Goal: Task Accomplishment & Management: Manage account settings

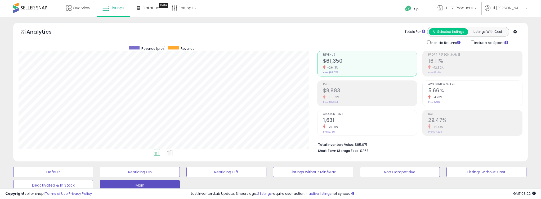
select select "**"
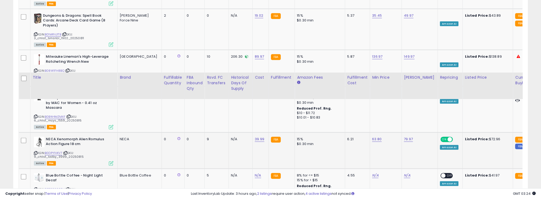
scroll to position [1236, 0]
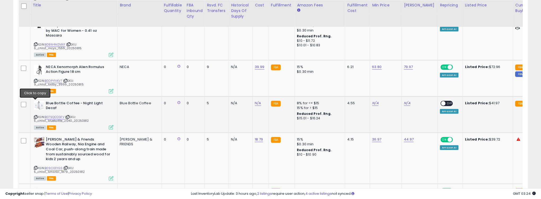
click at [36, 116] on icon at bounding box center [35, 117] width 3 height 3
click at [255, 101] on link "N/A" at bounding box center [258, 103] width 6 height 5
type input "*****"
click button "submit" at bounding box center [258, 77] width 9 height 8
click at [372, 101] on link "N/A" at bounding box center [375, 103] width 6 height 5
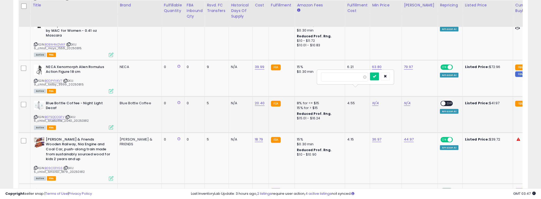
type input "*****"
click button "submit" at bounding box center [374, 77] width 9 height 8
click at [404, 101] on link "N/A" at bounding box center [407, 103] width 6 height 5
type input "*****"
click button "submit" at bounding box center [406, 77] width 9 height 8
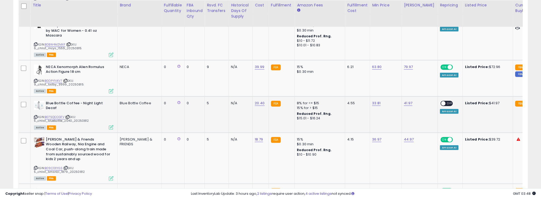
click at [435, 101] on div "ON OFF" at bounding box center [441, 103] width 12 height 5
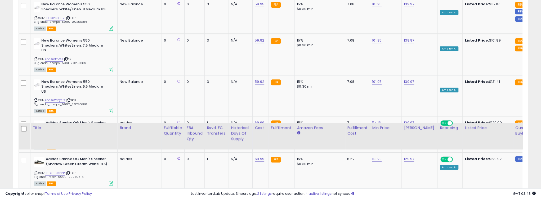
scroll to position [2192, 0]
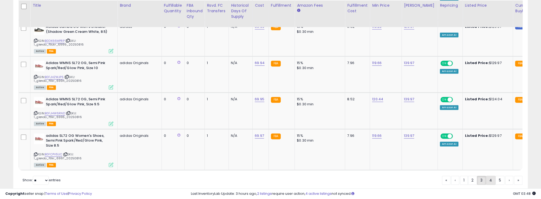
click at [488, 176] on link "4" at bounding box center [491, 180] width 10 height 9
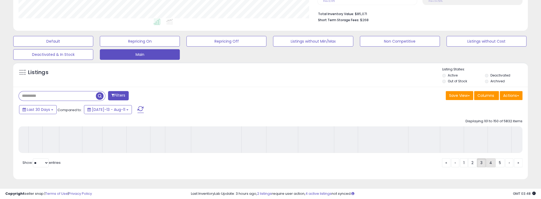
scroll to position [134, 0]
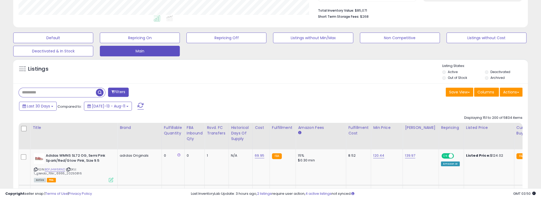
click at [242, 77] on div "Listings" at bounding box center [270, 73] width 515 height 18
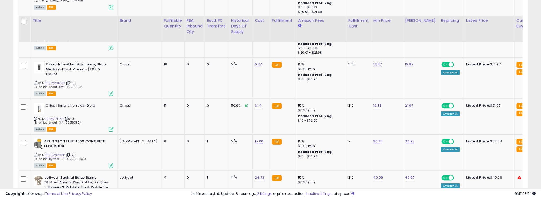
scroll to position [1458, 0]
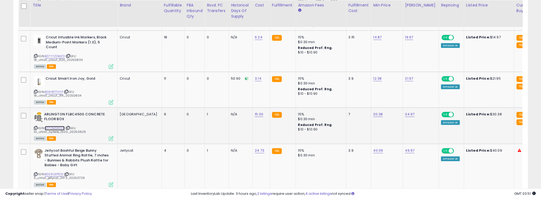
click at [55, 126] on link "B07DMSRG2P" at bounding box center [55, 128] width 20 height 5
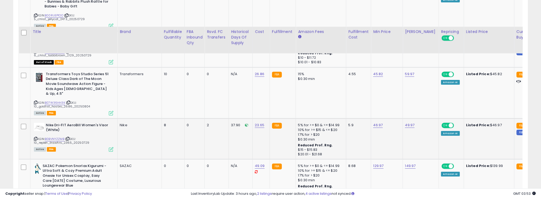
scroll to position [1644, 0]
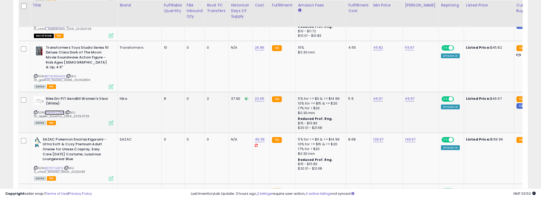
click at [55, 110] on link "B0BVNYZZMB" at bounding box center [55, 112] width 20 height 5
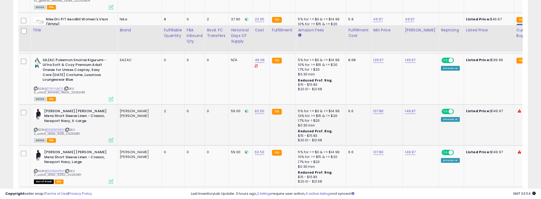
scroll to position [1750, 0]
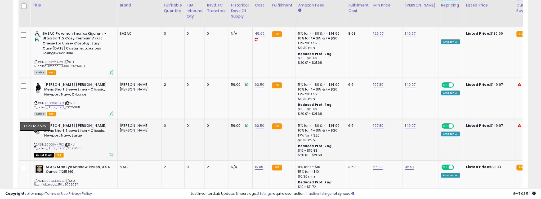
click at [35, 143] on icon at bounding box center [35, 144] width 3 height 3
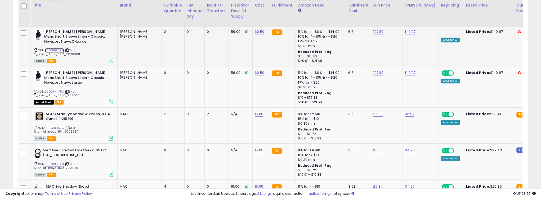
click at [57, 48] on link "B0DG19F6RG" at bounding box center [54, 50] width 19 height 5
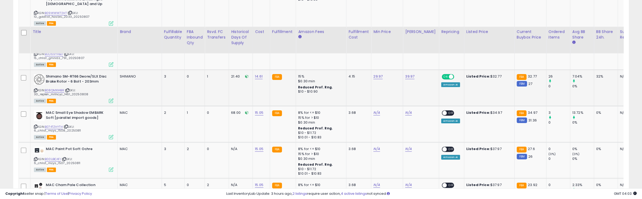
scroll to position [2068, 0]
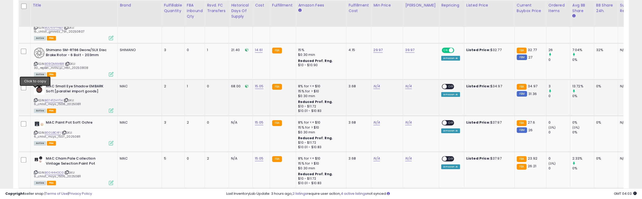
click at [35, 99] on icon at bounding box center [35, 100] width 3 height 3
click at [373, 84] on link "N/A" at bounding box center [376, 86] width 6 height 5
type input "*****"
click button "submit" at bounding box center [374, 65] width 9 height 8
click at [405, 84] on link "N/A" at bounding box center [408, 86] width 6 height 5
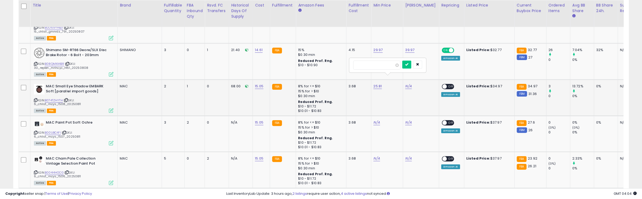
type input "*****"
click button "submit" at bounding box center [406, 65] width 9 height 8
click at [436, 84] on div "ON OFF" at bounding box center [442, 86] width 12 height 5
click at [447, 84] on span "OFF" at bounding box center [451, 86] width 8 height 5
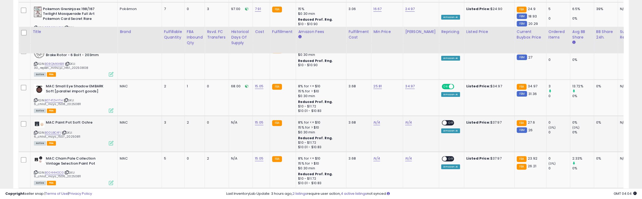
scroll to position [2094, 0]
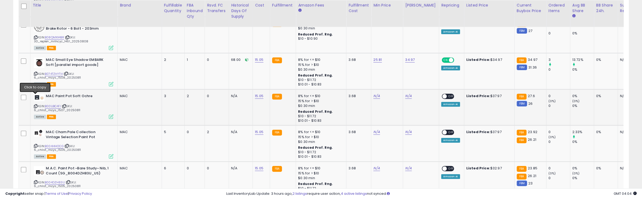
click at [35, 105] on icon at bounding box center [35, 106] width 3 height 3
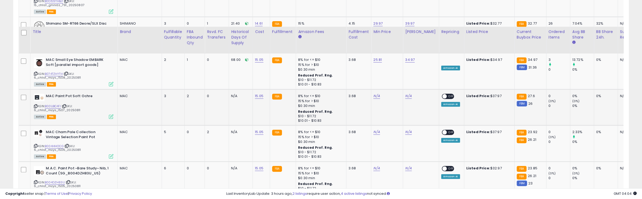
scroll to position [2121, 0]
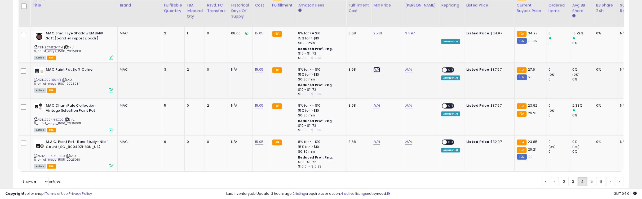
click at [373, 67] on link "N/A" at bounding box center [376, 69] width 6 height 5
type input "*****"
click button "submit" at bounding box center [374, 48] width 9 height 8
click at [405, 67] on link "N/A" at bounding box center [408, 69] width 6 height 5
type input "*****"
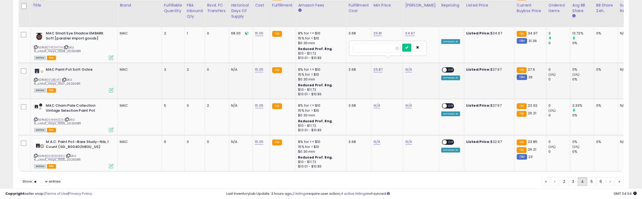
click button "submit" at bounding box center [406, 48] width 9 height 8
click at [447, 68] on span "OFF" at bounding box center [451, 70] width 8 height 5
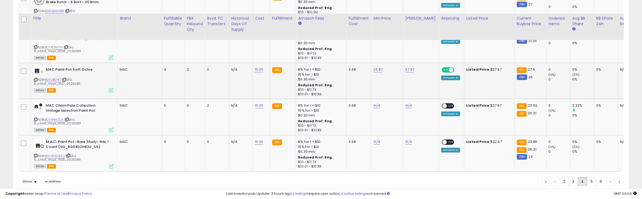
scroll to position [2134, 0]
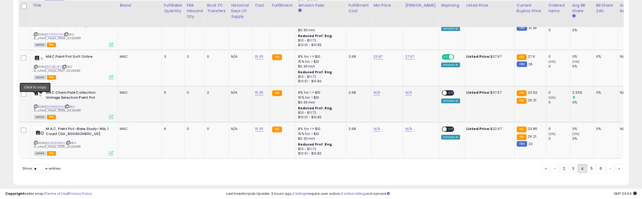
click at [35, 105] on icon at bounding box center [35, 106] width 3 height 3
click at [373, 90] on link "N/A" at bounding box center [376, 92] width 6 height 5
type input "*****"
click button "submit" at bounding box center [374, 71] width 9 height 8
click at [405, 90] on link "N/A" at bounding box center [408, 92] width 6 height 5
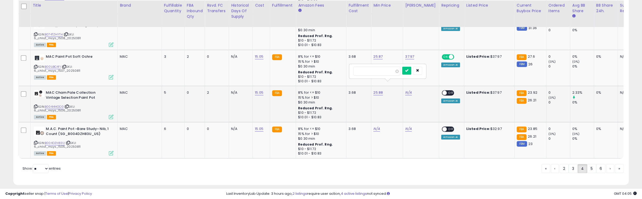
type input "*****"
click button "submit" at bounding box center [406, 71] width 9 height 8
click at [447, 91] on span "OFF" at bounding box center [451, 93] width 8 height 5
drag, startPoint x: 35, startPoint y: 133, endPoint x: 41, endPoint y: 140, distance: 9.0
click at [36, 141] on icon at bounding box center [35, 142] width 3 height 3
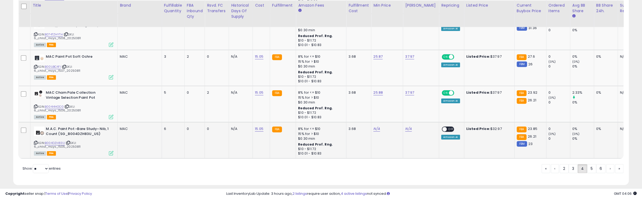
click at [371, 122] on td "N/A" at bounding box center [387, 140] width 32 height 36
click at [373, 126] on link "N/A" at bounding box center [376, 128] width 6 height 5
type input "*****"
click button "submit" at bounding box center [374, 107] width 9 height 8
click at [405, 126] on link "N/A" at bounding box center [408, 128] width 6 height 5
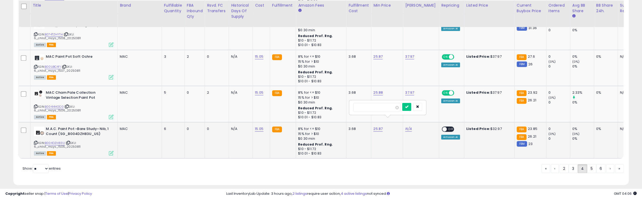
type input "*****"
click button "submit" at bounding box center [406, 107] width 9 height 8
click at [447, 127] on span "OFF" at bounding box center [451, 129] width 8 height 5
click at [184, 101] on td "0" at bounding box center [194, 104] width 20 height 36
click at [541, 164] on link "5" at bounding box center [591, 168] width 9 height 9
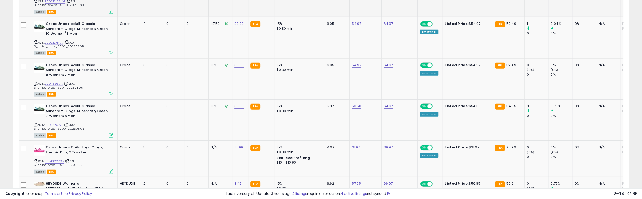
scroll to position [1220, 0]
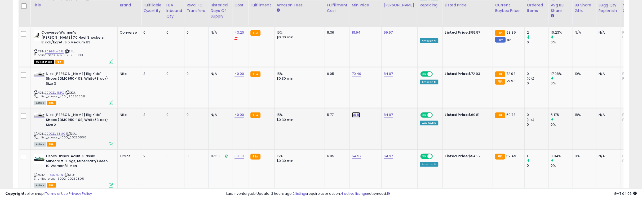
click at [354, 112] on link "69.81" at bounding box center [356, 114] width 8 height 5
drag, startPoint x: 327, startPoint y: 86, endPoint x: 330, endPoint y: 87, distance: 2.9
click at [328, 87] on input "*****" at bounding box center [337, 90] width 47 height 9
drag, startPoint x: 330, startPoint y: 87, endPoint x: 323, endPoint y: 88, distance: 6.9
click at [323, 88] on input "*****" at bounding box center [337, 90] width 47 height 9
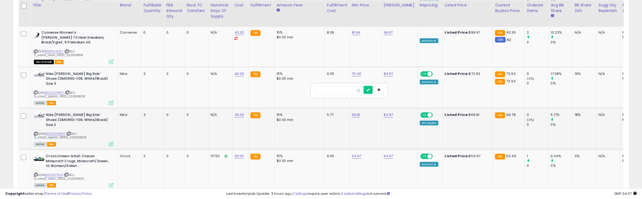
type input "*****"
click button "submit" at bounding box center [367, 90] width 9 height 8
click at [36, 132] on icon at bounding box center [35, 133] width 3 height 3
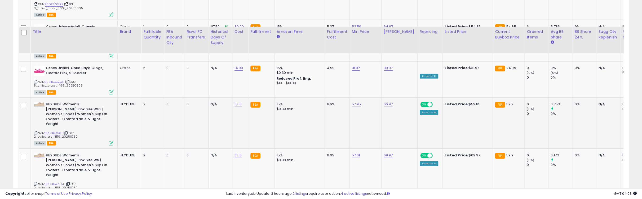
scroll to position [1458, 0]
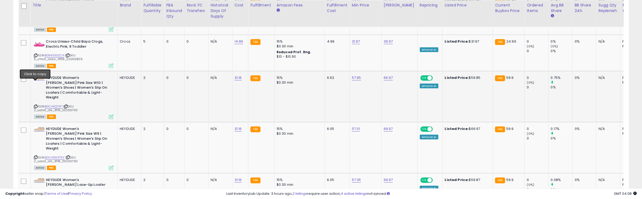
click at [35, 105] on icon at bounding box center [35, 106] width 3 height 3
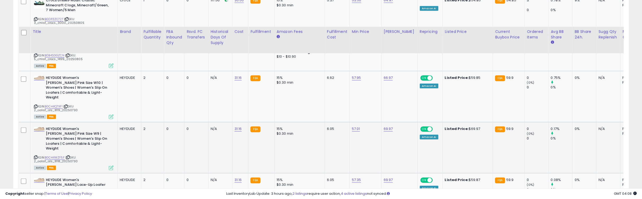
scroll to position [1485, 0]
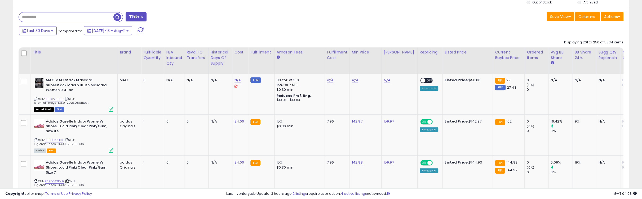
scroll to position [187, 0]
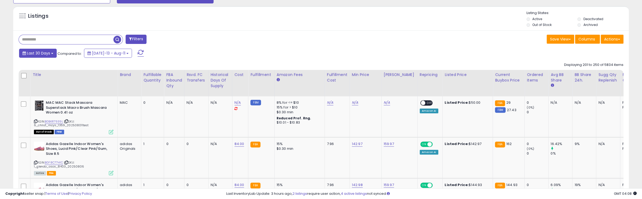
click at [51, 55] on button "Last 30 Days" at bounding box center [38, 53] width 38 height 9
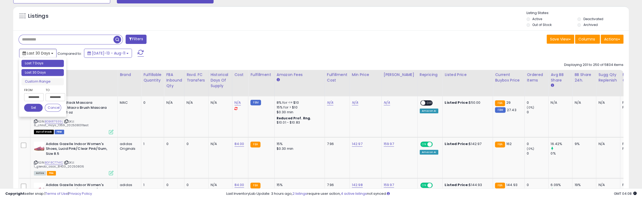
type input "**********"
click at [47, 64] on li "Last 7 Days" at bounding box center [42, 63] width 42 height 7
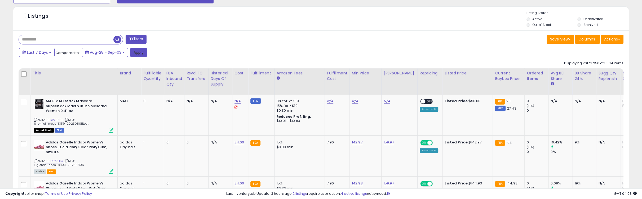
click at [136, 51] on button "Apply" at bounding box center [138, 52] width 17 height 9
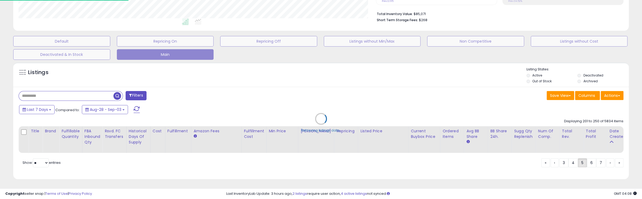
scroll to position [109, 360]
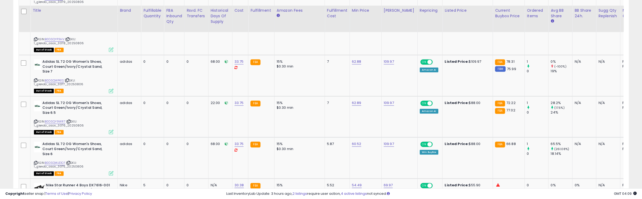
scroll to position [584, 0]
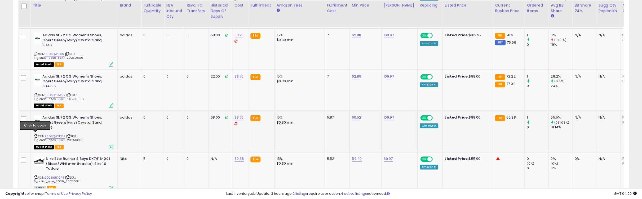
click at [35, 135] on icon at bounding box center [35, 136] width 3 height 3
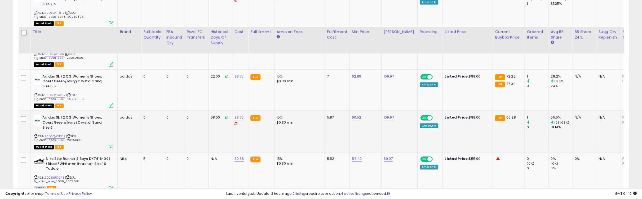
scroll to position [611, 0]
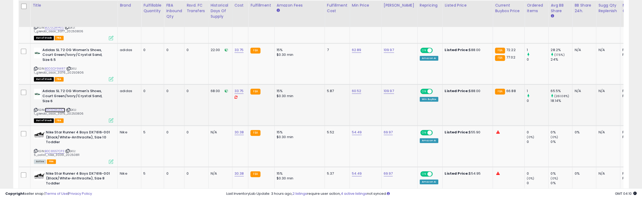
click at [52, 108] on link "B0DSQWJDCF" at bounding box center [55, 110] width 20 height 5
